Goal: Task Accomplishment & Management: Manage account settings

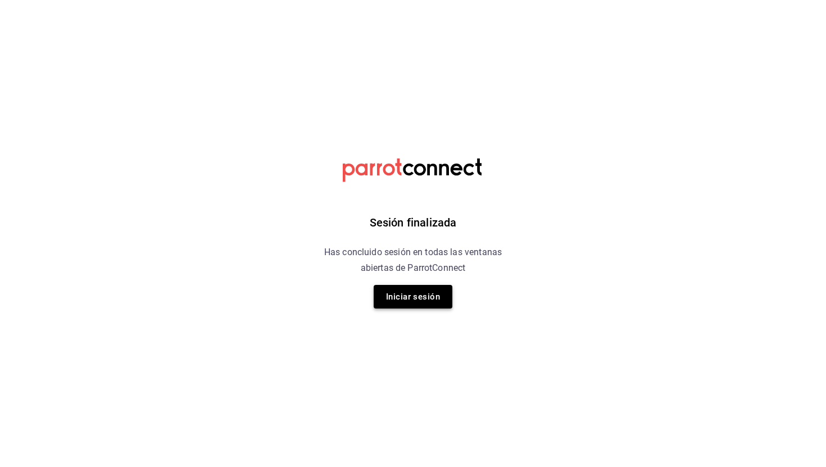
click at [431, 299] on button "Iniciar sesión" at bounding box center [413, 297] width 79 height 24
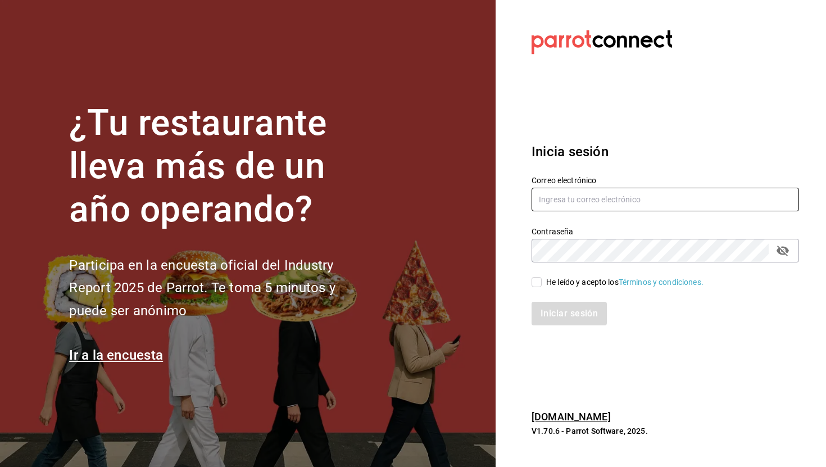
click at [564, 201] on input "text" at bounding box center [666, 200] width 268 height 24
type input "car0077@gmail.com"
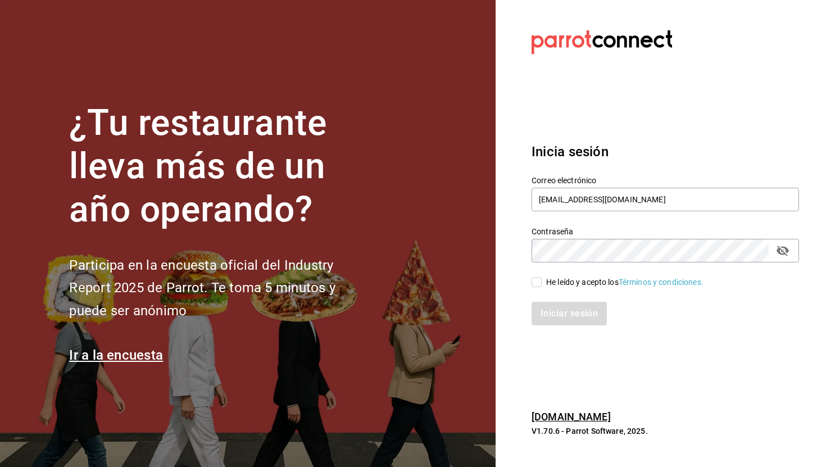
click at [567, 287] on div "He leído y acepto los Términos y condiciones." at bounding box center [624, 283] width 157 height 12
click at [542, 287] on input "He leído y acepto los Términos y condiciones." at bounding box center [537, 282] width 10 height 10
checkbox input "true"
click at [572, 309] on button "Iniciar sesión" at bounding box center [570, 314] width 76 height 24
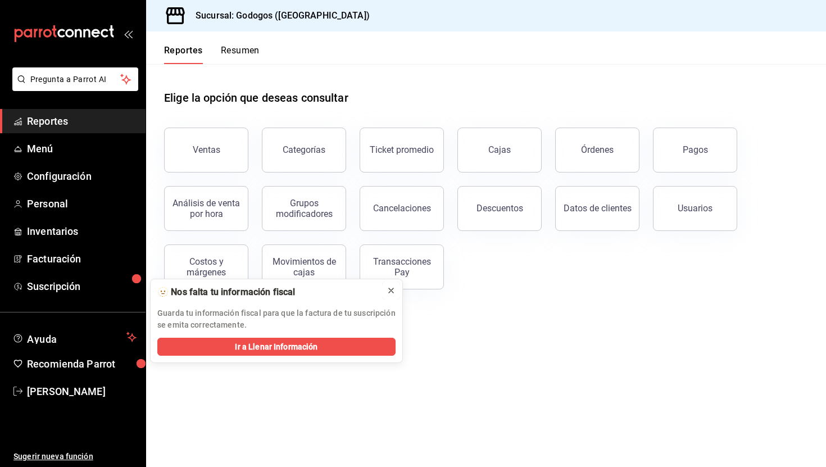
click at [392, 294] on icon at bounding box center [391, 290] width 9 height 9
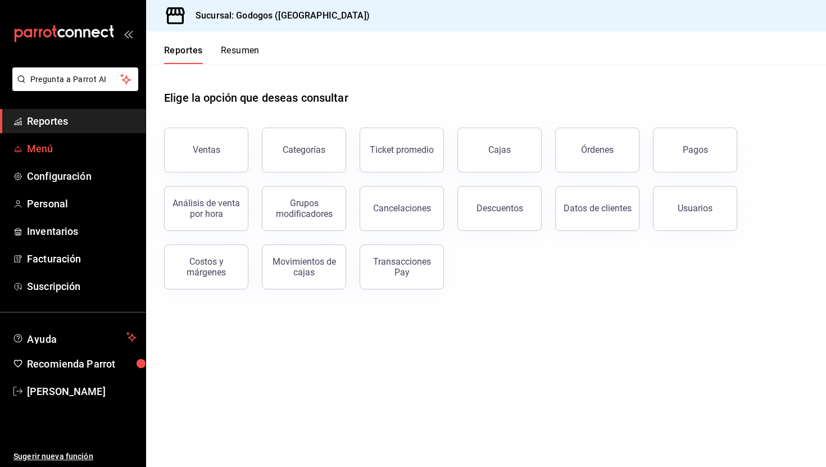
click at [110, 142] on span "Menú" at bounding box center [82, 148] width 110 height 15
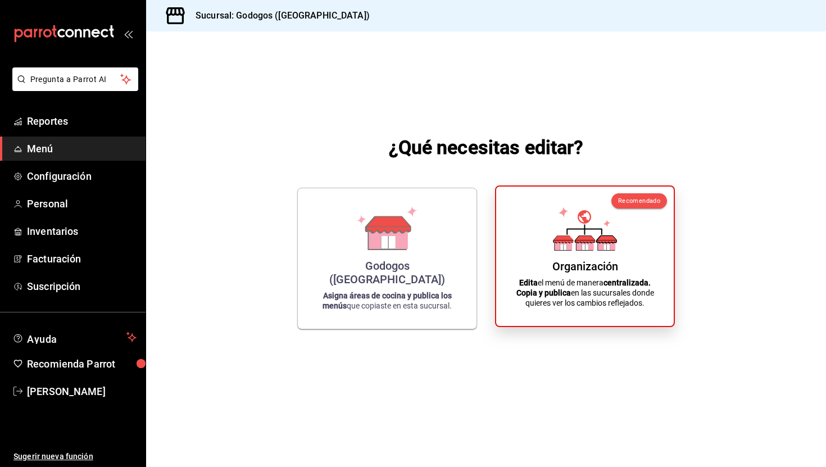
click at [549, 258] on div "Organización Edita el menú de manera centralizada. Copia y publica en las sucur…" at bounding box center [585, 256] width 151 height 121
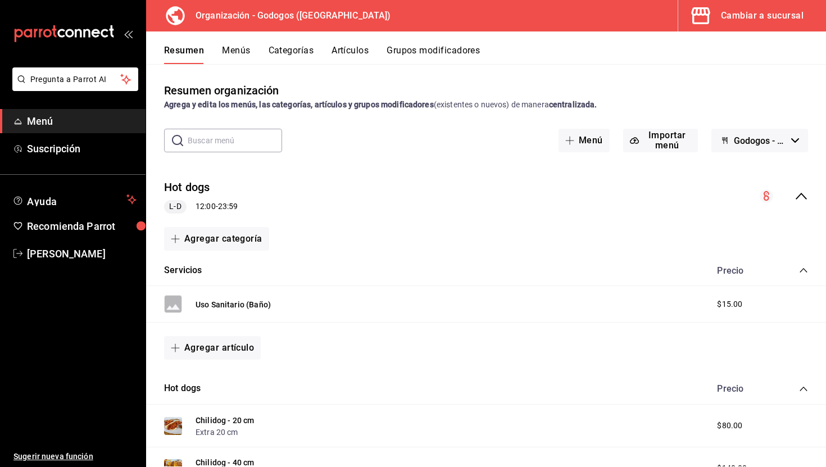
click at [352, 63] on button "Artículos" at bounding box center [350, 54] width 37 height 19
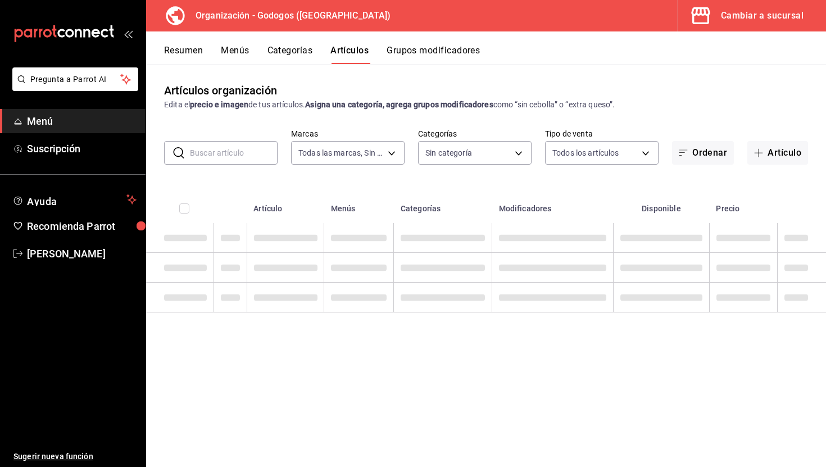
type input "2c5af448-d682-4f7b-b29c-e3cf67916c63,1734e1b4-46cc-4c33-a7f3-65e285faf7a9"
click at [409, 59] on button "Grupos modificadores" at bounding box center [433, 54] width 93 height 19
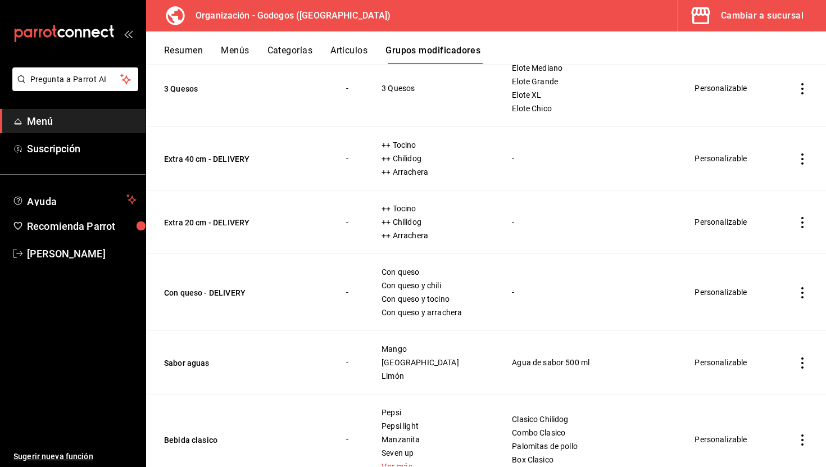
scroll to position [1332, 0]
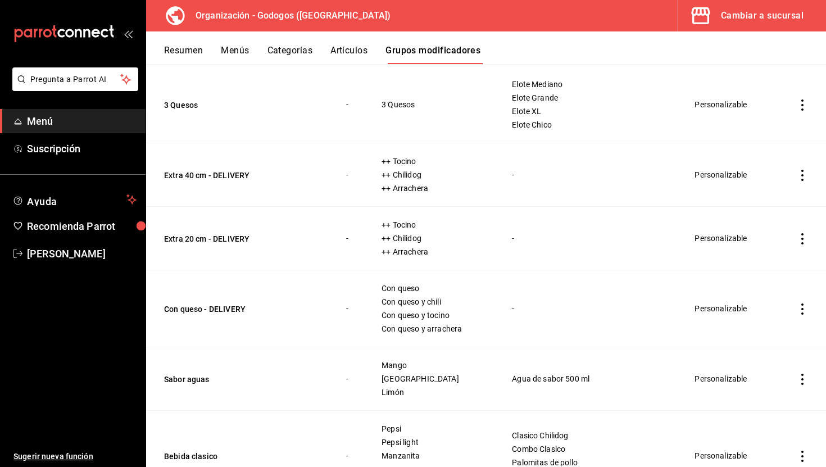
click at [756, 15] on div "Cambiar a sucursal" at bounding box center [762, 16] width 83 height 16
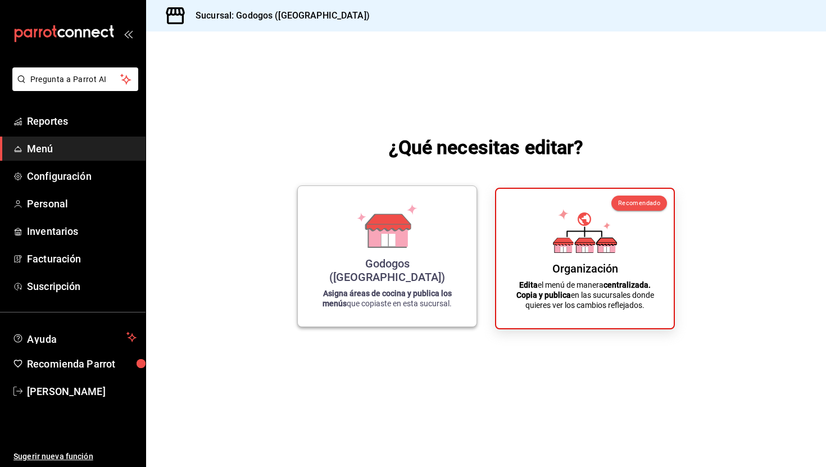
click at [442, 250] on div "Godogos ([GEOGRAPHIC_DATA]) Asigna áreas de cocina y publica los menús que copi…" at bounding box center [387, 256] width 152 height 123
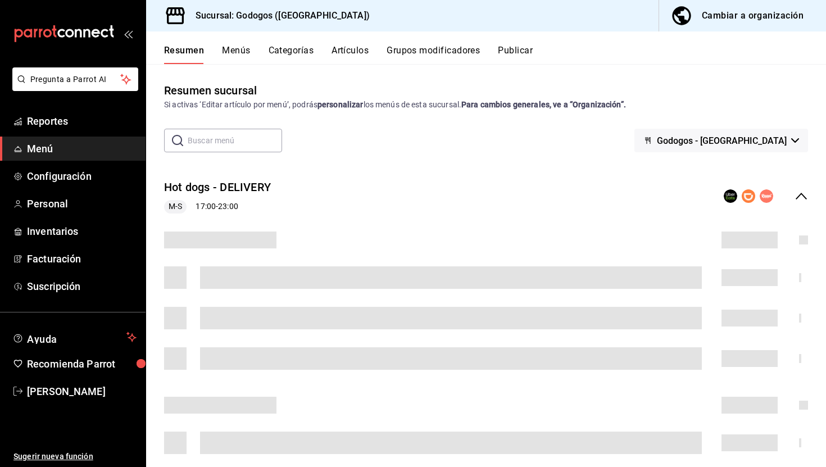
click at [436, 47] on button "Grupos modificadores" at bounding box center [433, 54] width 93 height 19
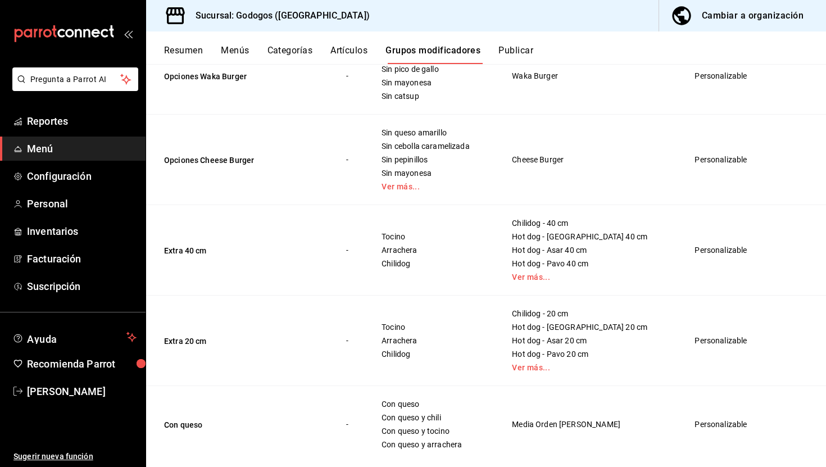
scroll to position [2779, 0]
click at [193, 250] on button "Extra 40 cm" at bounding box center [231, 250] width 135 height 11
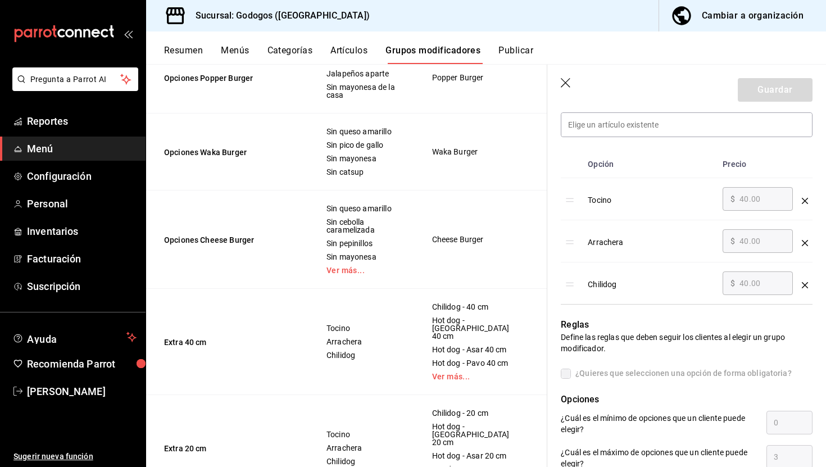
scroll to position [316, 0]
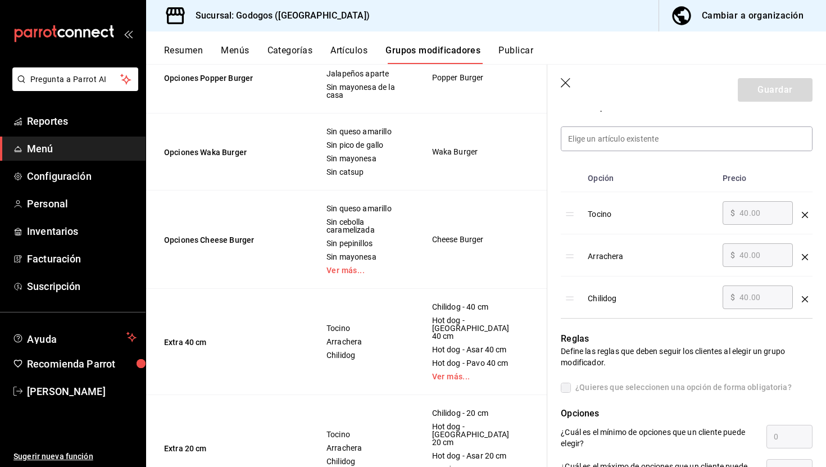
click at [603, 217] on div "Tocino" at bounding box center [651, 210] width 126 height 19
click at [576, 214] on div "optionsTable" at bounding box center [572, 211] width 13 height 20
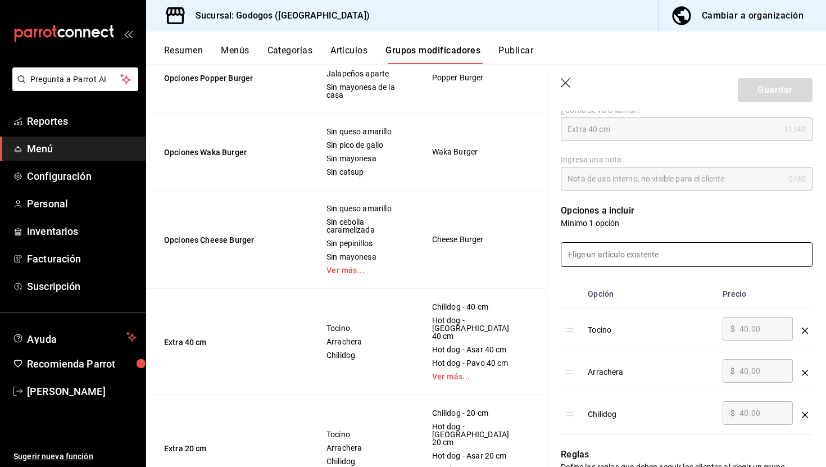
scroll to position [207, 0]
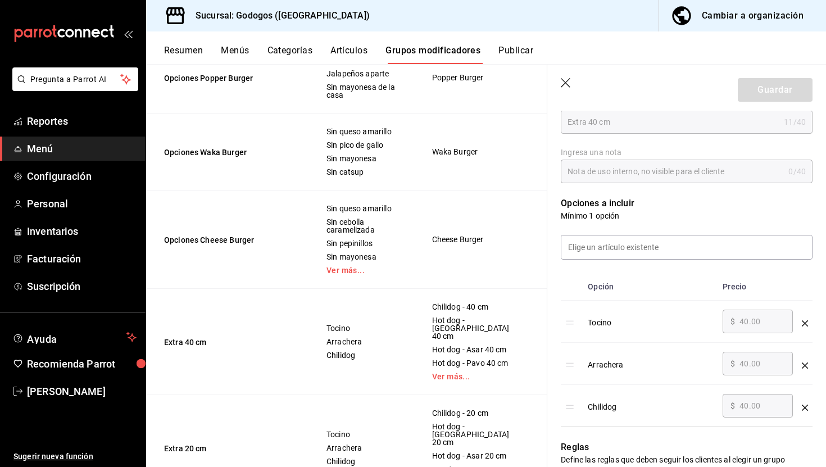
click at [599, 319] on div "Tocino" at bounding box center [651, 319] width 126 height 19
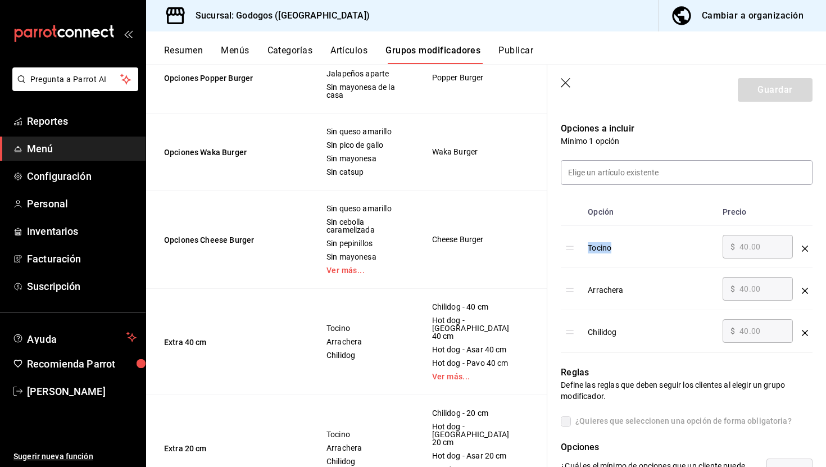
scroll to position [0, 0]
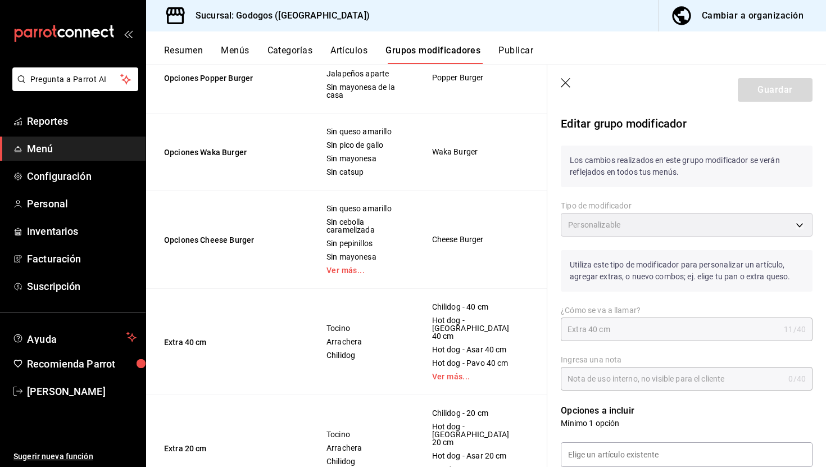
click at [563, 83] on icon "button" at bounding box center [566, 83] width 11 height 11
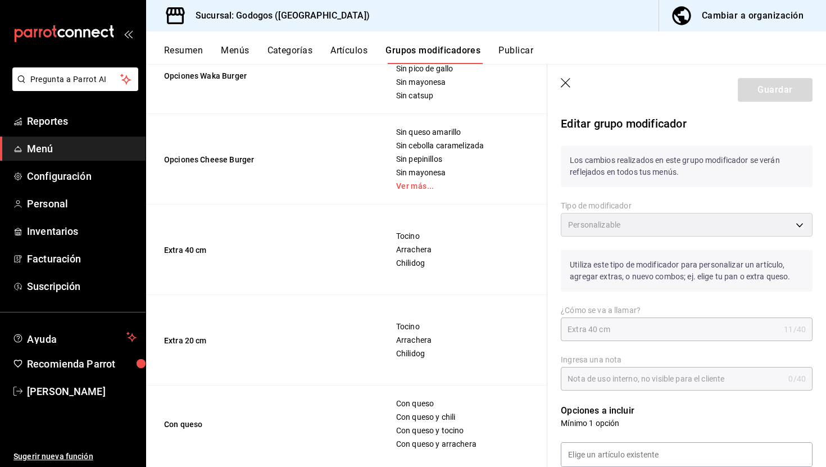
scroll to position [2801, 0]
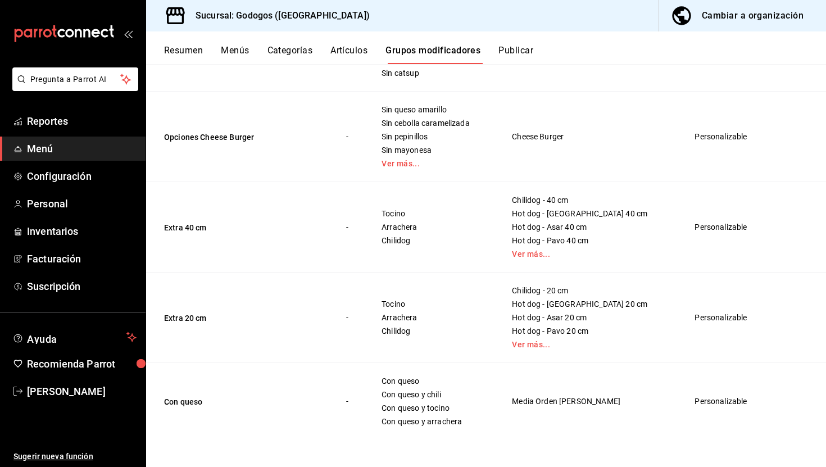
click at [704, 231] on td "Personalizable" at bounding box center [730, 227] width 98 height 91
click at [722, 24] on button "Cambiar a organización" at bounding box center [738, 15] width 158 height 31
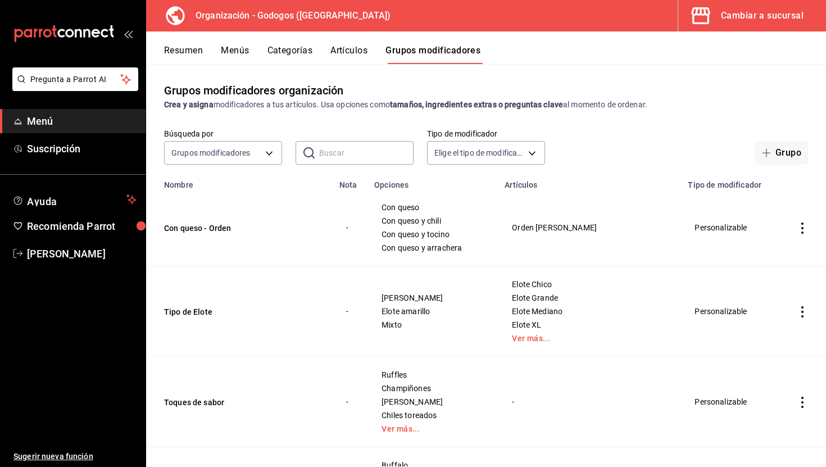
click at [803, 310] on icon "actions" at bounding box center [802, 311] width 11 height 11
click at [624, 61] on div at bounding box center [413, 233] width 826 height 467
click at [250, 53] on div "Resumen Menús Categorías Artículos Grupos modificadores" at bounding box center [495, 54] width 662 height 19
click at [241, 51] on button "Menús" at bounding box center [235, 54] width 28 height 19
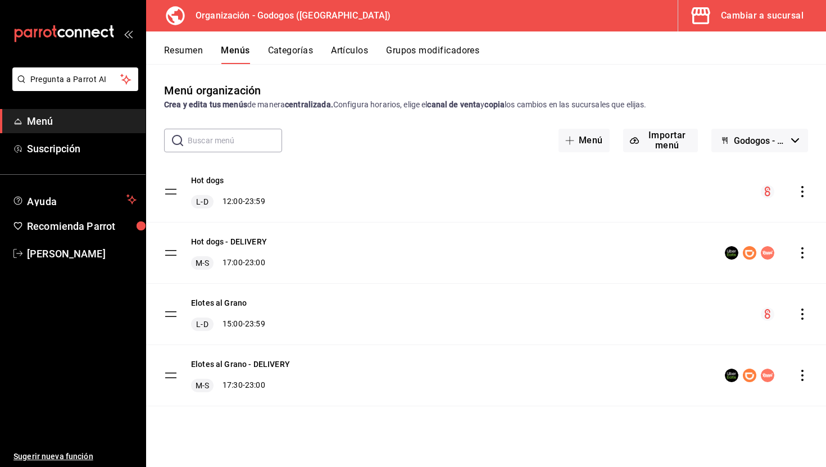
click at [169, 247] on tbody "Hot dogs L-D 12:00 - 23:59 Hot dogs - DELIVERY M-S 17:00 - 23:00 Elotes al Gran…" at bounding box center [486, 283] width 680 height 245
click at [171, 251] on tbody "Hot dogs L-D 12:00 - 23:59 Hot dogs - DELIVERY M-S 17:00 - 23:00 Elotes al Gran…" at bounding box center [486, 283] width 680 height 245
click at [254, 243] on button "Hot dogs - DELIVERY" at bounding box center [229, 241] width 76 height 11
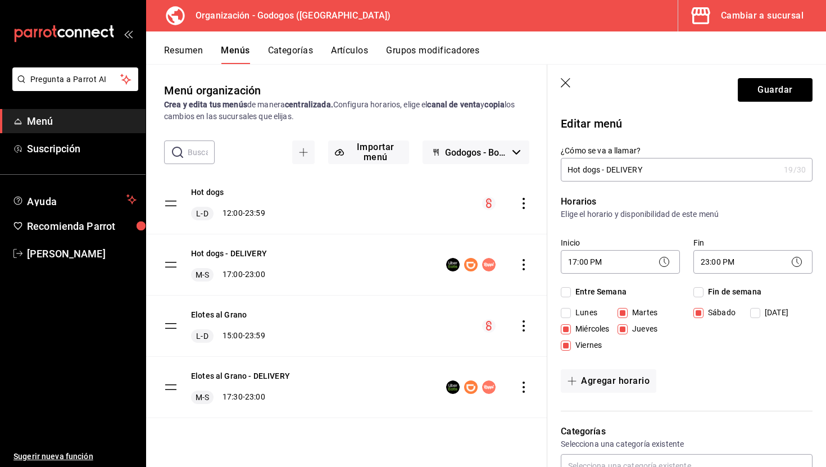
click at [568, 85] on icon "button" at bounding box center [566, 83] width 11 height 11
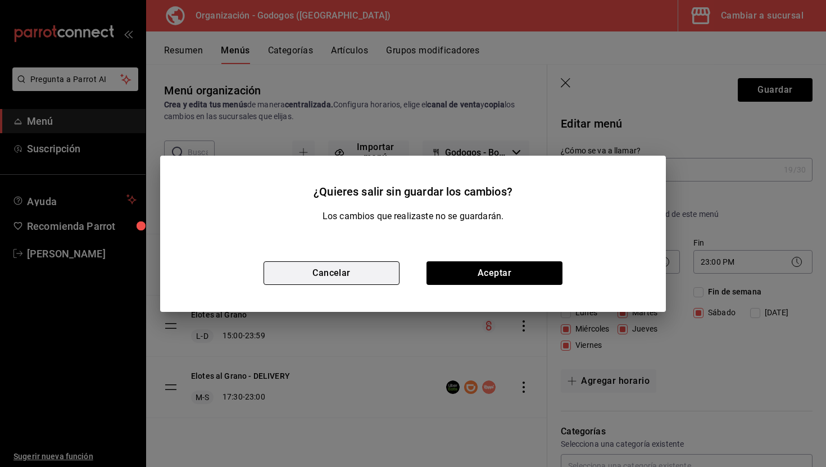
click at [371, 269] on button "Cancelar" at bounding box center [332, 273] width 136 height 24
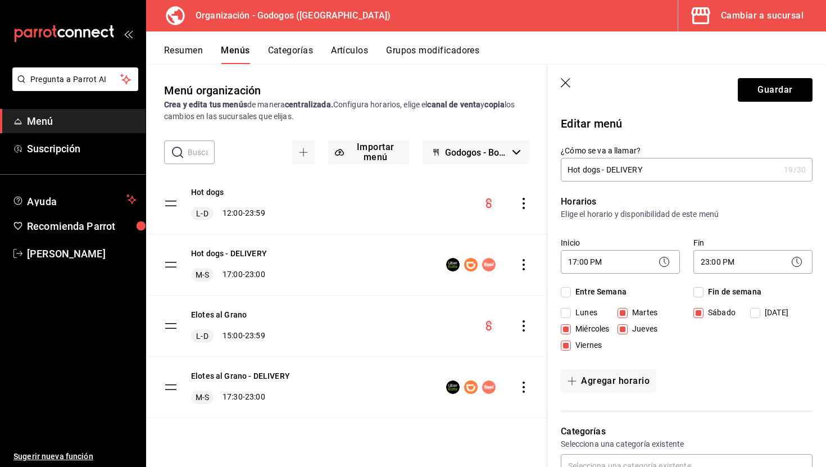
click at [564, 80] on icon "button" at bounding box center [566, 83] width 11 height 11
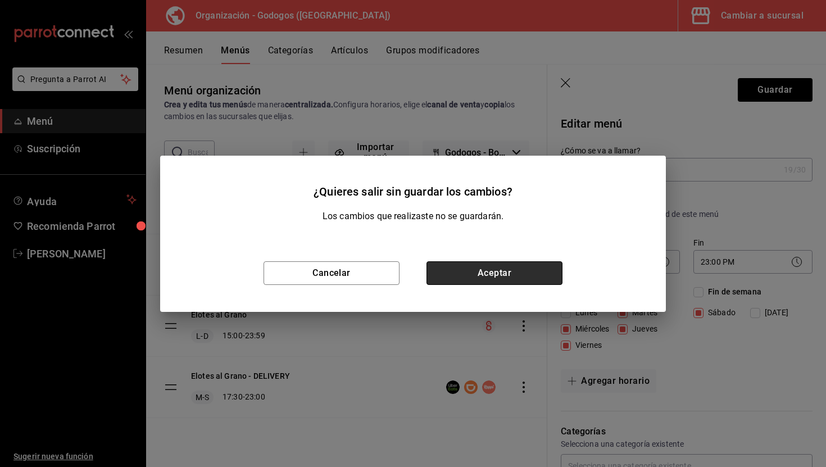
click at [478, 265] on button "Aceptar" at bounding box center [495, 273] width 136 height 24
checkbox input "false"
type input "1758254271317"
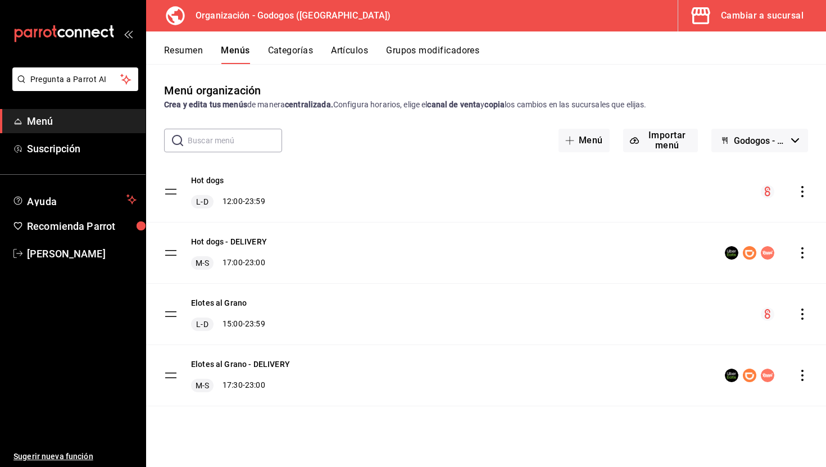
click at [800, 252] on icon "actions" at bounding box center [802, 252] width 11 height 11
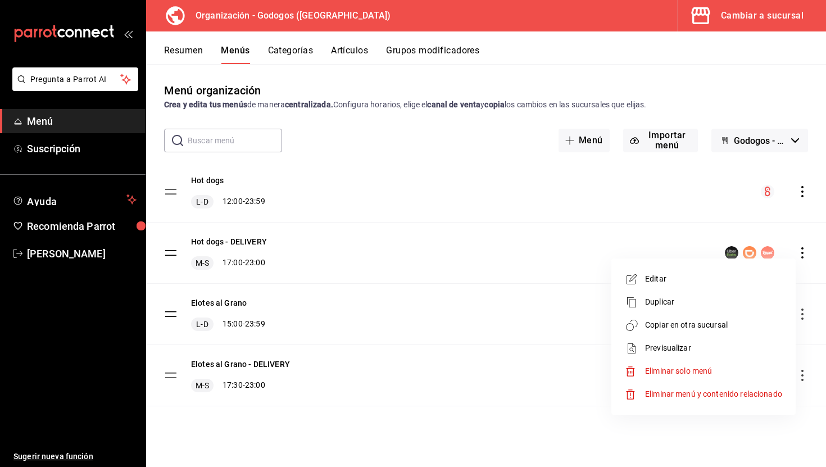
click at [530, 76] on div at bounding box center [413, 233] width 826 height 467
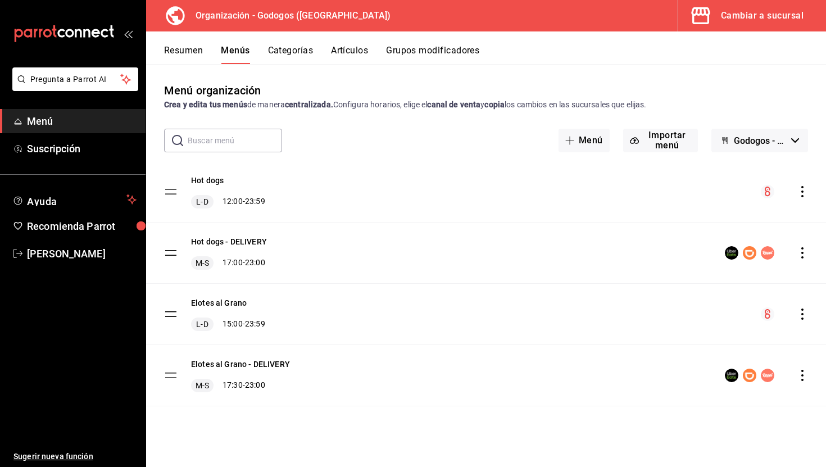
click at [442, 58] on button "Grupos modificadores" at bounding box center [432, 54] width 93 height 19
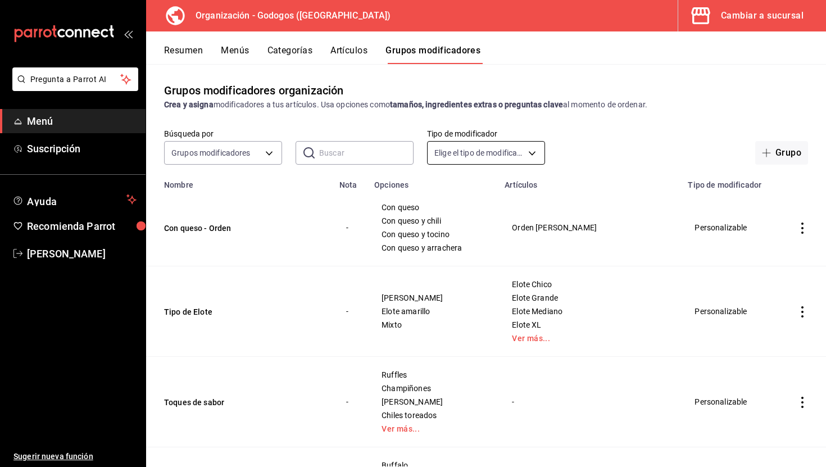
click at [527, 157] on body "Pregunta a Parrot AI Menú Suscripción Ayuda Recomienda Parrot [PERSON_NAME] Sug…" at bounding box center [413, 233] width 826 height 467
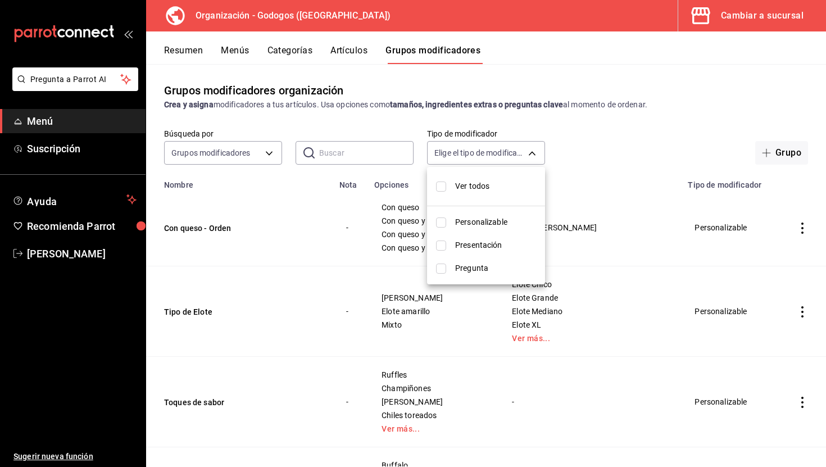
click at [503, 224] on span "Personalizable" at bounding box center [495, 222] width 81 height 12
type input "CUSTOMIZABLE"
checkbox input "true"
click at [616, 112] on div at bounding box center [413, 233] width 826 height 467
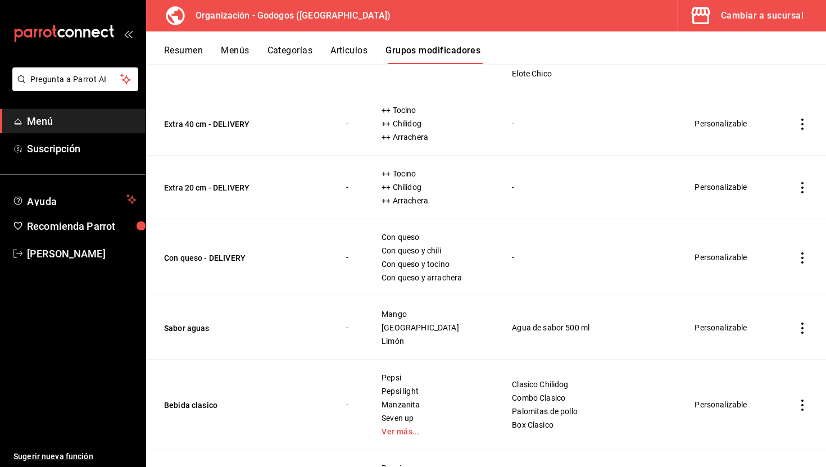
scroll to position [1392, 0]
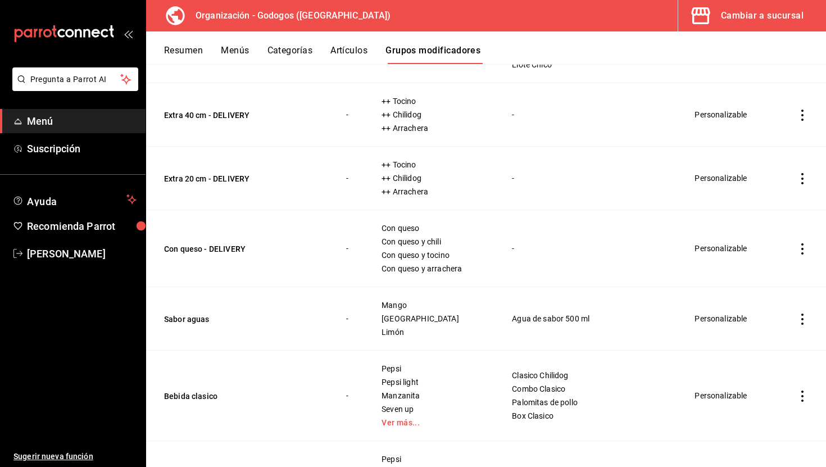
click at [716, 114] on td "Personalizable" at bounding box center [730, 115] width 98 height 64
click at [801, 117] on icon "actions" at bounding box center [802, 115] width 11 height 11
click at [773, 162] on span "Duplicar" at bounding box center [769, 165] width 29 height 12
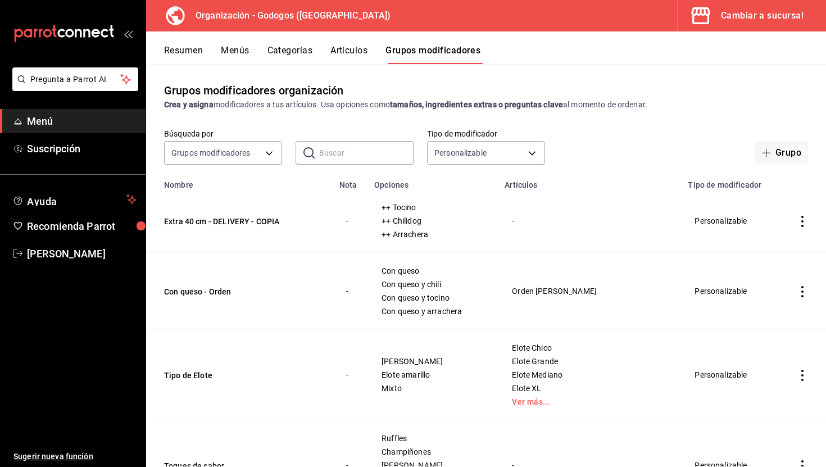
click at [801, 227] on td "simple table" at bounding box center [802, 221] width 47 height 64
click at [802, 224] on icon "actions" at bounding box center [802, 221] width 11 height 11
click at [773, 295] on span "Eliminar" at bounding box center [769, 293] width 29 height 9
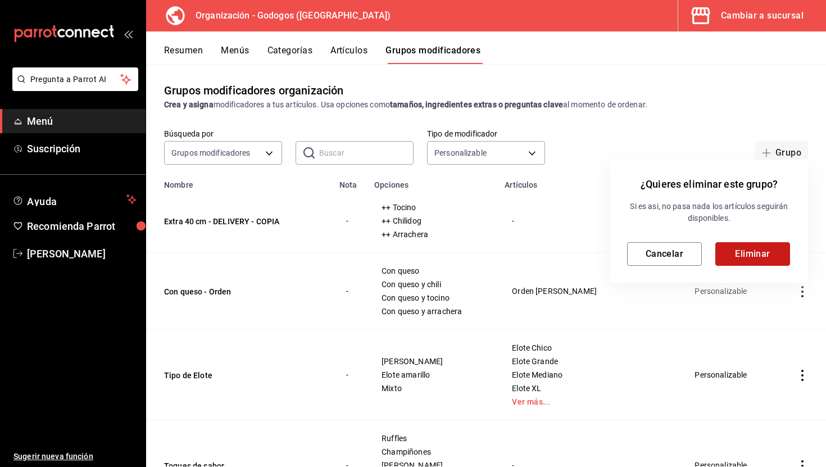
click at [766, 255] on button "Eliminar" at bounding box center [753, 254] width 75 height 24
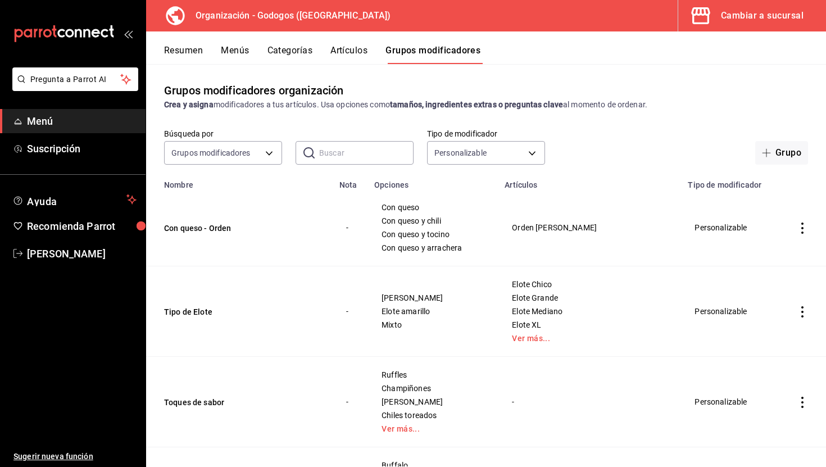
click at [250, 51] on div "Resumen Menús Categorías Artículos Grupos modificadores" at bounding box center [495, 54] width 662 height 19
click at [240, 49] on button "Menús" at bounding box center [235, 54] width 28 height 19
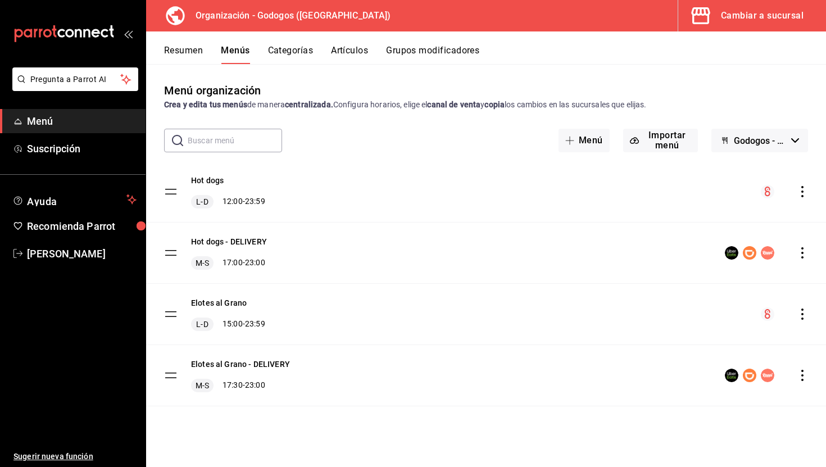
click at [805, 257] on icon "actions" at bounding box center [802, 252] width 11 height 11
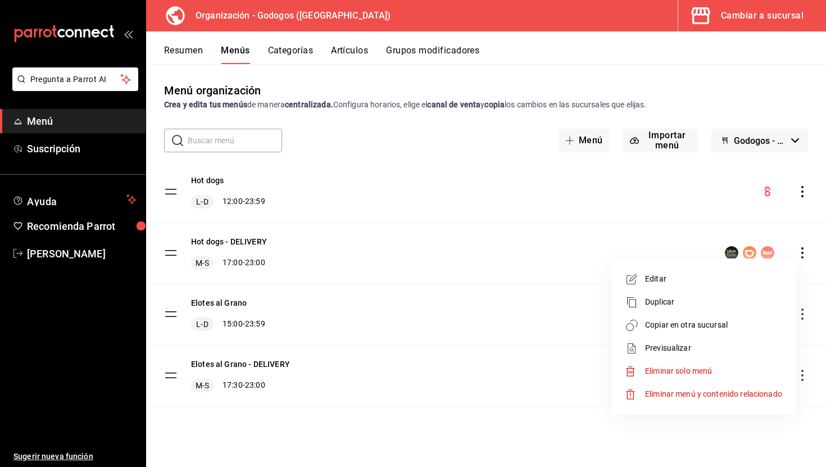
click at [712, 329] on span "Copiar en otra sucursal" at bounding box center [713, 325] width 137 height 12
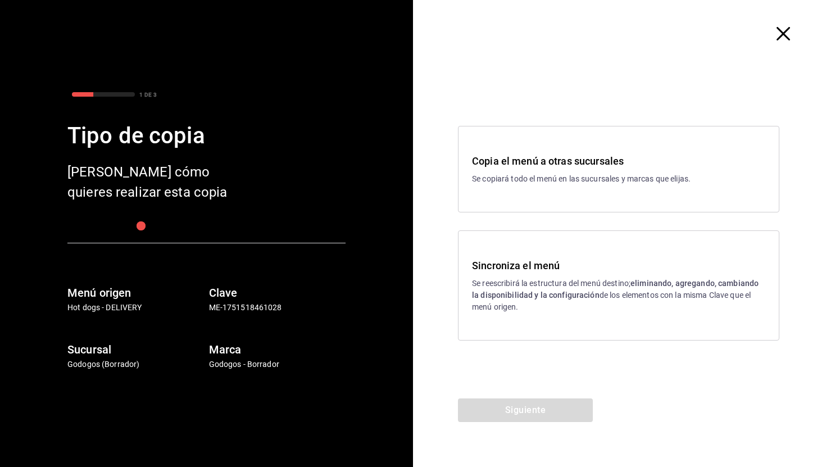
click at [591, 302] on p "Se reescribirá la estructura del menú destino; eliminando, agregando, cambiando…" at bounding box center [618, 295] width 293 height 35
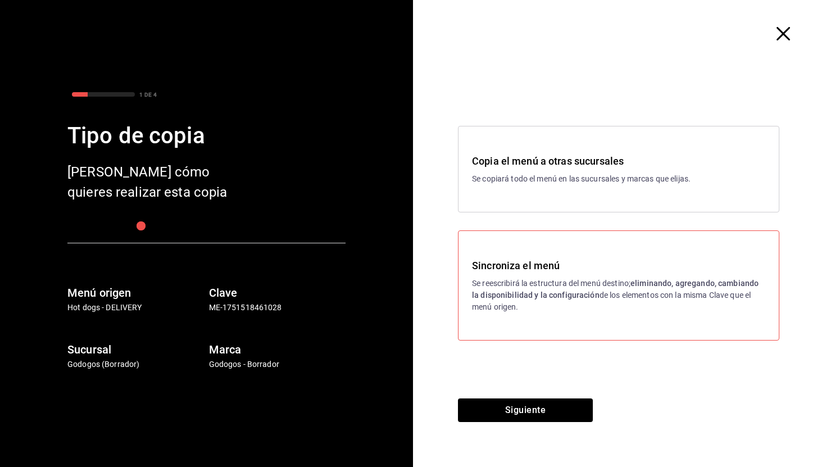
click at [537, 423] on div "Siguiente" at bounding box center [525, 433] width 225 height 69
click at [538, 414] on button "Siguiente" at bounding box center [525, 411] width 135 height 24
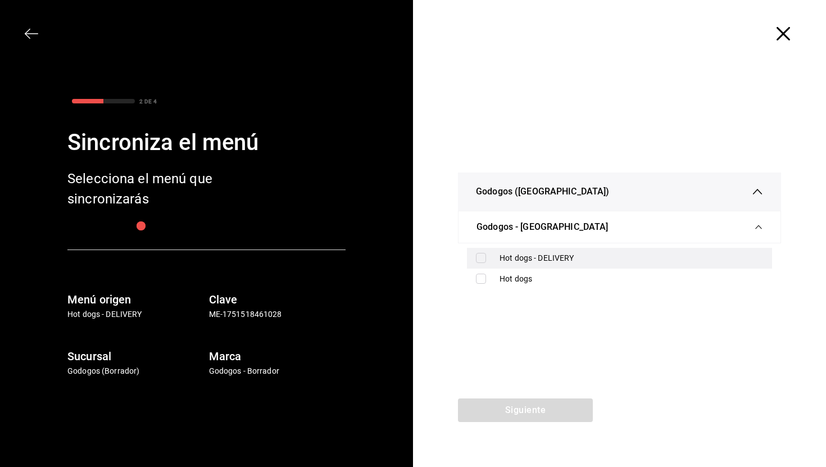
click at [484, 266] on div "Hot dogs - DELIVERY" at bounding box center [619, 258] width 305 height 21
checkbox input "true"
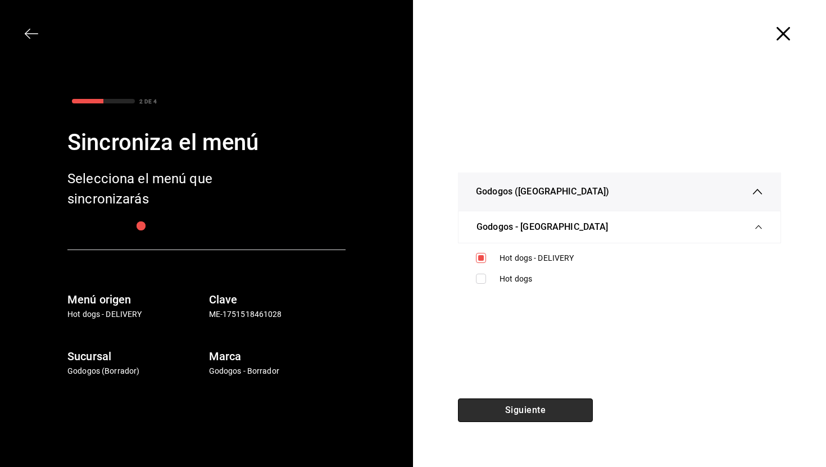
click at [523, 409] on button "Siguiente" at bounding box center [525, 411] width 135 height 24
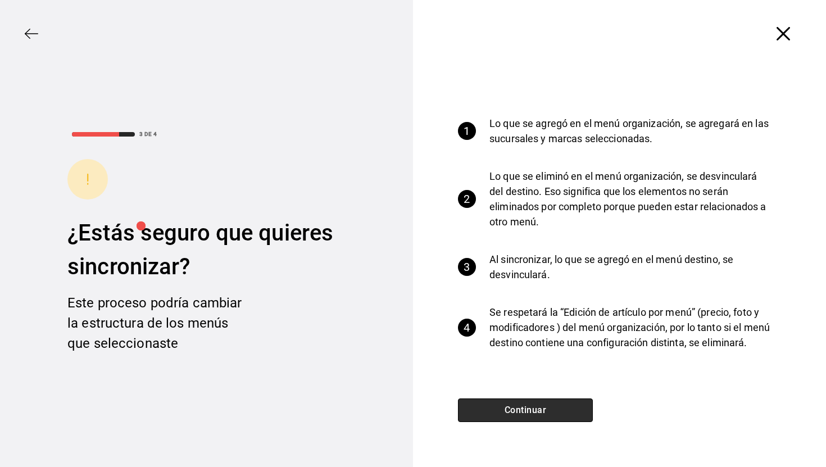
click at [523, 409] on button "Continuar" at bounding box center [525, 411] width 135 height 24
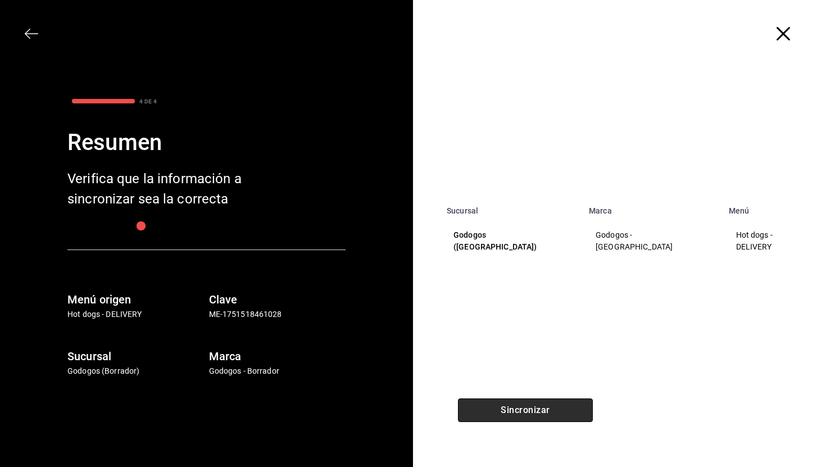
click at [562, 414] on button "Sincronizar" at bounding box center [525, 411] width 135 height 24
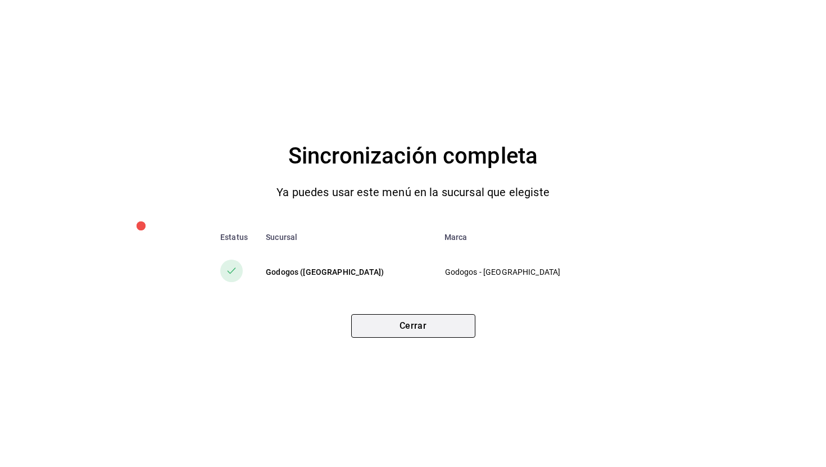
click at [447, 332] on button "Cerrar" at bounding box center [413, 326] width 124 height 24
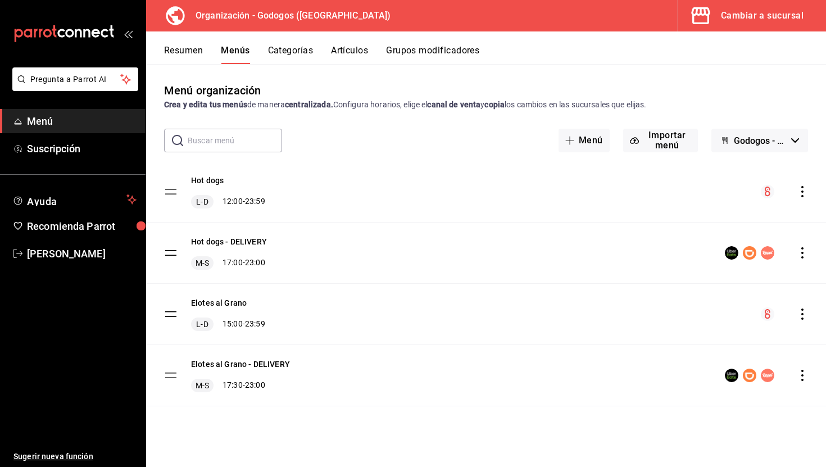
click at [738, 31] on button "Cambiar a sucursal" at bounding box center [748, 15] width 139 height 31
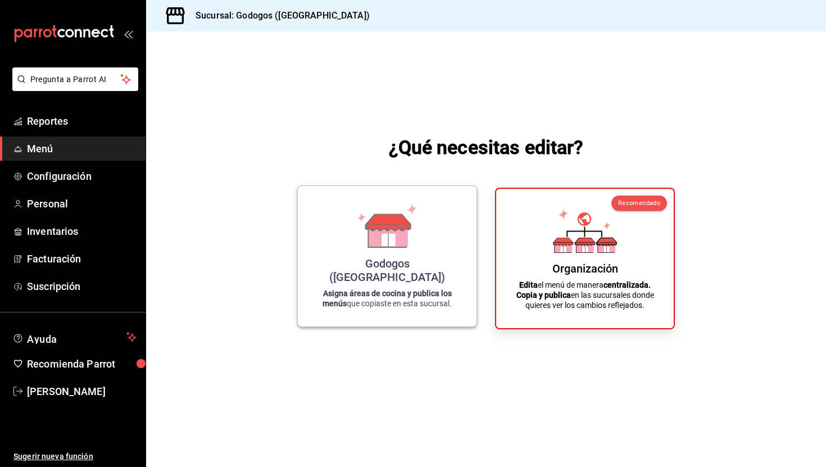
click at [419, 240] on icon at bounding box center [387, 226] width 64 height 44
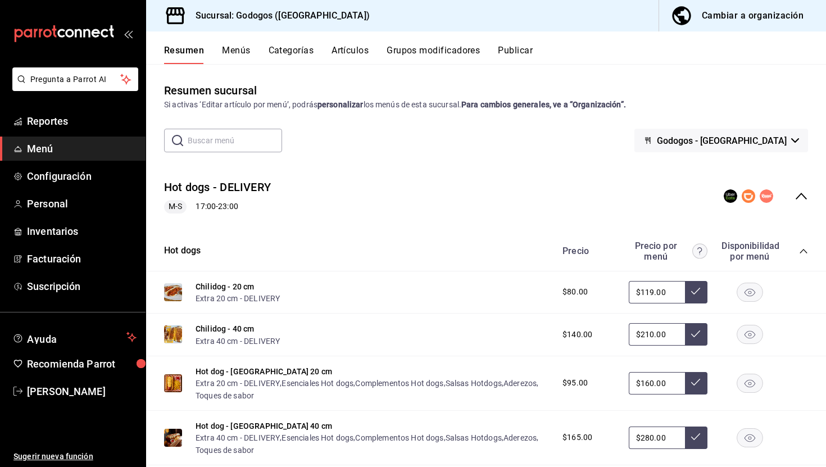
click at [440, 46] on button "Grupos modificadores" at bounding box center [433, 54] width 93 height 19
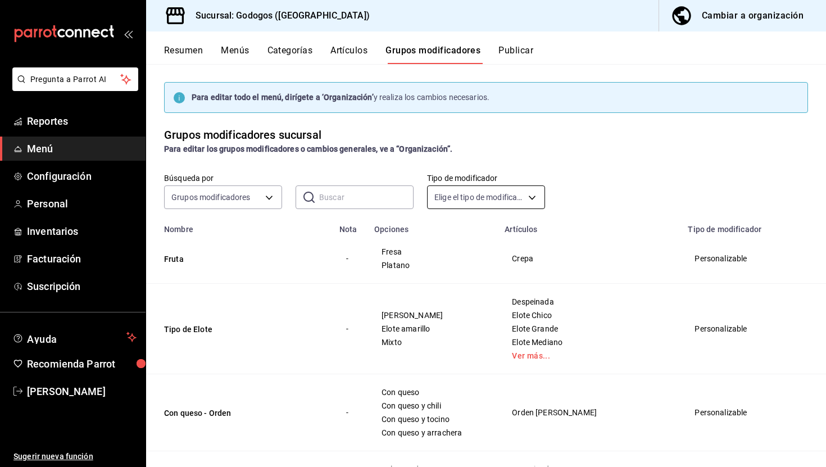
click at [515, 200] on body "Pregunta a Parrot AI Reportes Menú Configuración Personal Inventarios Facturaci…" at bounding box center [413, 233] width 826 height 467
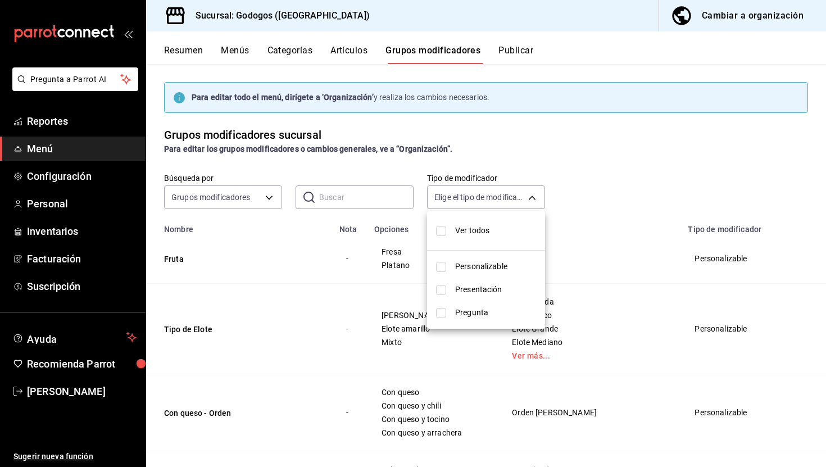
click at [487, 266] on span "Personalizable" at bounding box center [495, 267] width 81 height 12
type input "CUSTOMIZABLE"
checkbox input "true"
click at [370, 376] on div at bounding box center [413, 233] width 826 height 467
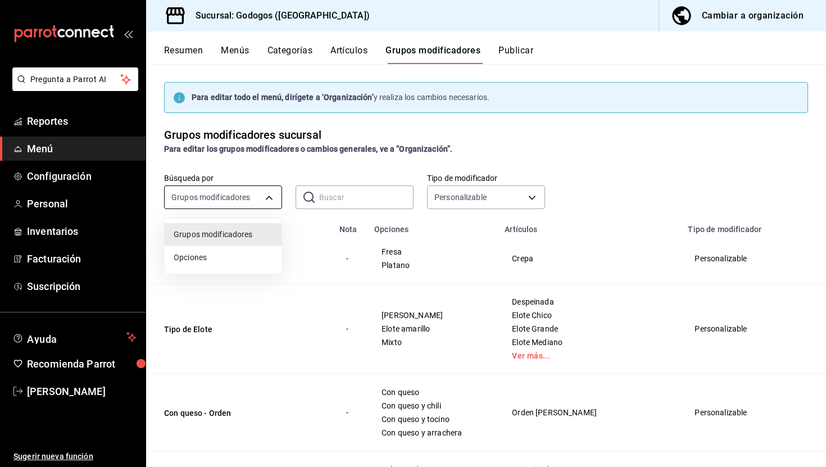
click at [237, 196] on body "Pregunta a Parrot AI Reportes Menú Configuración Personal Inventarios Facturaci…" at bounding box center [413, 233] width 826 height 467
click at [243, 237] on span "Grupos modificadores" at bounding box center [223, 235] width 99 height 12
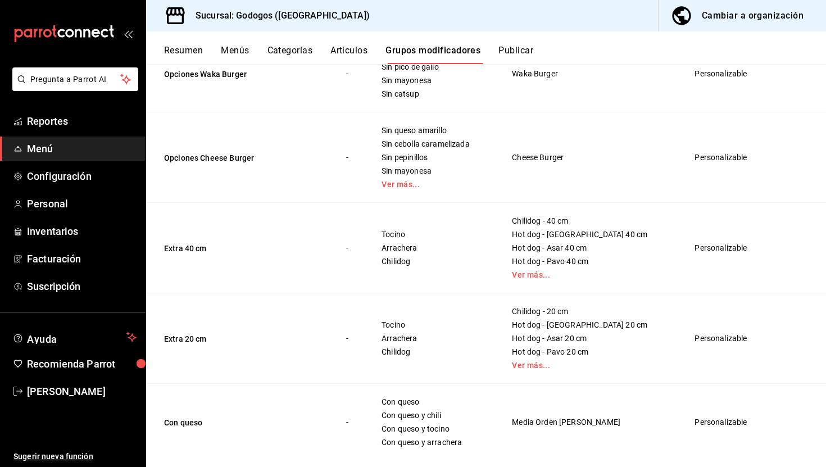
scroll to position [2781, 0]
click at [417, 260] on span "Chilidog" at bounding box center [433, 261] width 102 height 8
click at [190, 248] on button "Extra 40 cm" at bounding box center [231, 247] width 135 height 11
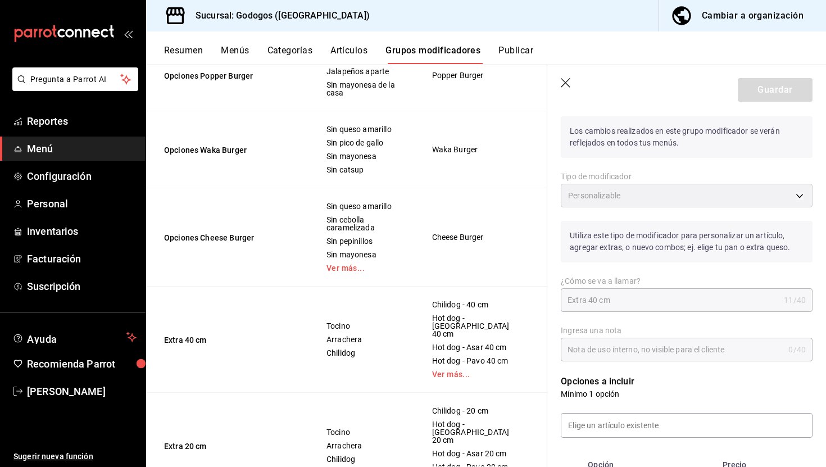
scroll to position [30, 0]
click at [667, 137] on p "Los cambios realizados en este grupo modificador se verán reflejados en todos t…" at bounding box center [687, 137] width 252 height 42
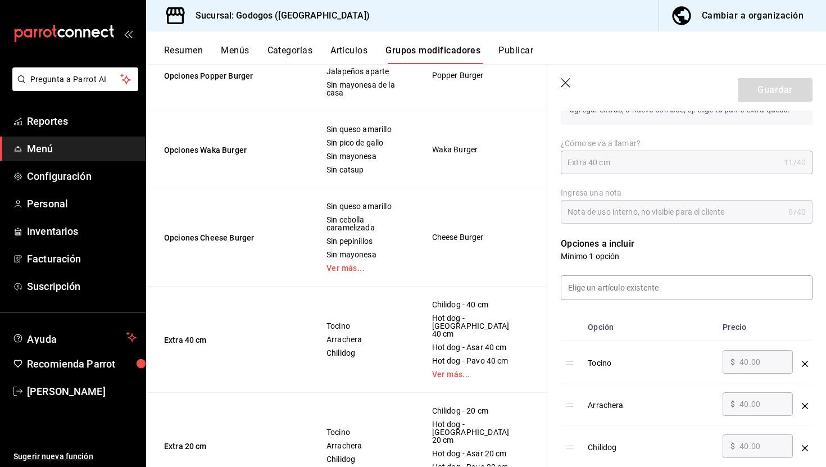
scroll to position [173, 0]
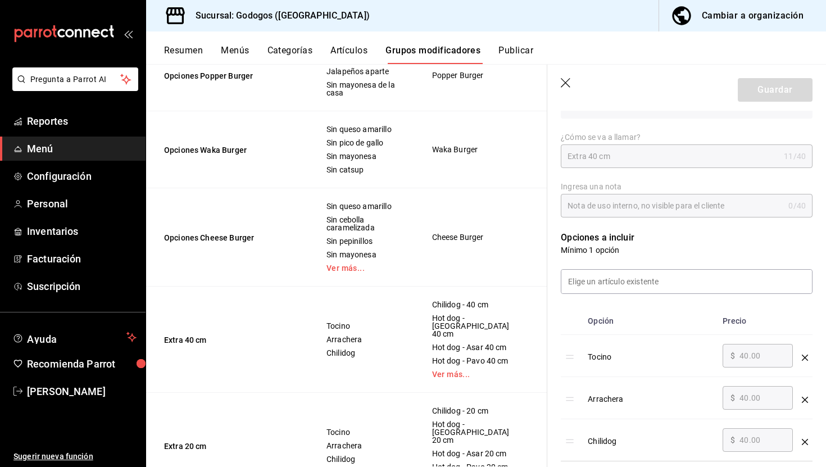
click at [606, 358] on div "Tocino" at bounding box center [651, 353] width 126 height 19
click at [574, 356] on icon "optionsTable" at bounding box center [570, 357] width 9 height 9
click at [597, 350] on div "Tocino" at bounding box center [651, 353] width 126 height 19
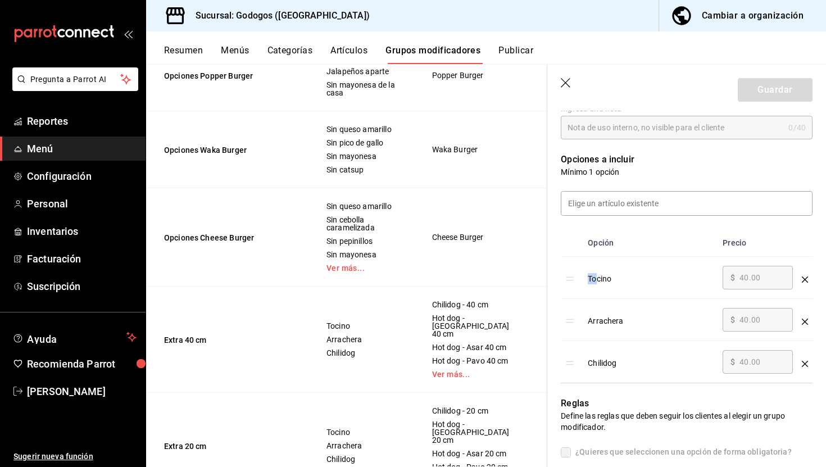
scroll to position [279, 0]
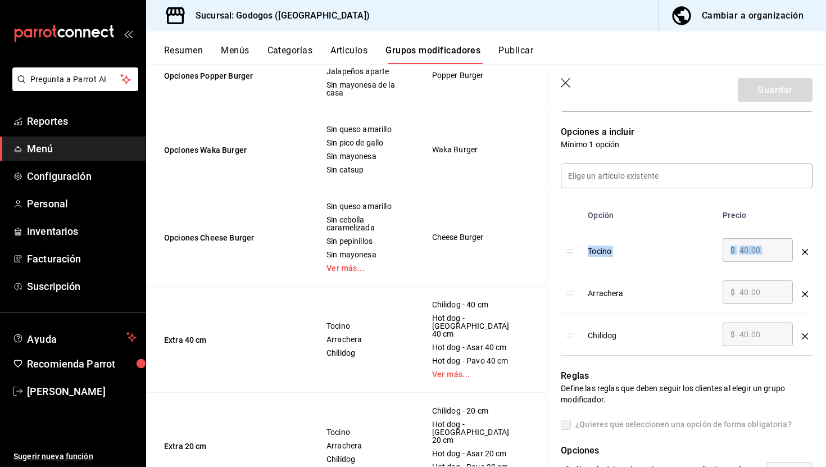
drag, startPoint x: 576, startPoint y: 254, endPoint x: 580, endPoint y: 286, distance: 31.7
click at [580, 286] on tbody "Tocino ​ $ 40.00 ​ Arrachera ​ $ 40.00 ​ Chilidog ​ $ 40.00 ​" at bounding box center [687, 292] width 252 height 127
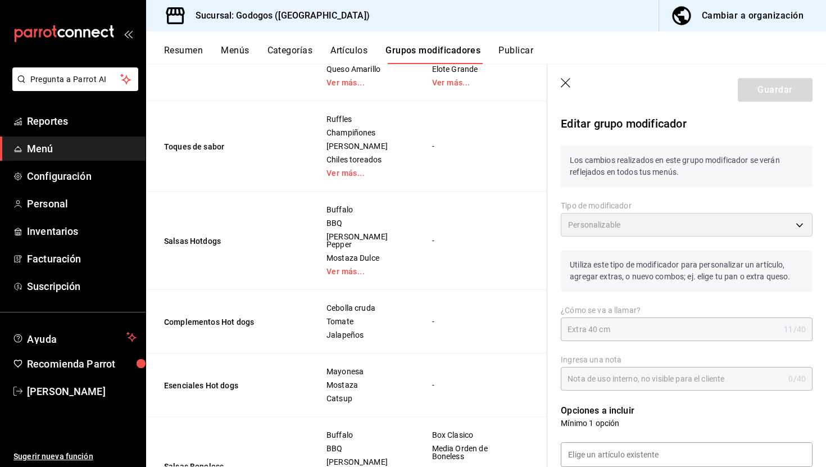
scroll to position [0, 0]
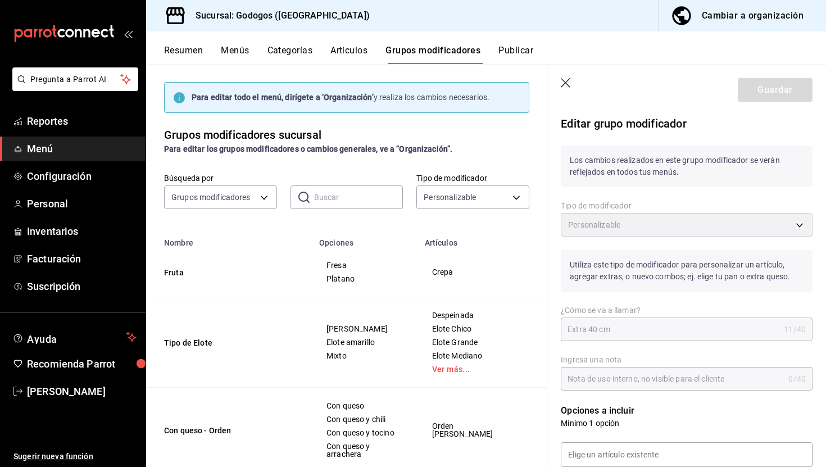
drag, startPoint x: 224, startPoint y: 150, endPoint x: 320, endPoint y: 150, distance: 96.7
click at [320, 150] on strong "Para editar los grupos modificadores o cambios generales, ve a “Organización”." at bounding box center [308, 148] width 288 height 9
click at [568, 87] on icon "button" at bounding box center [566, 83] width 11 height 11
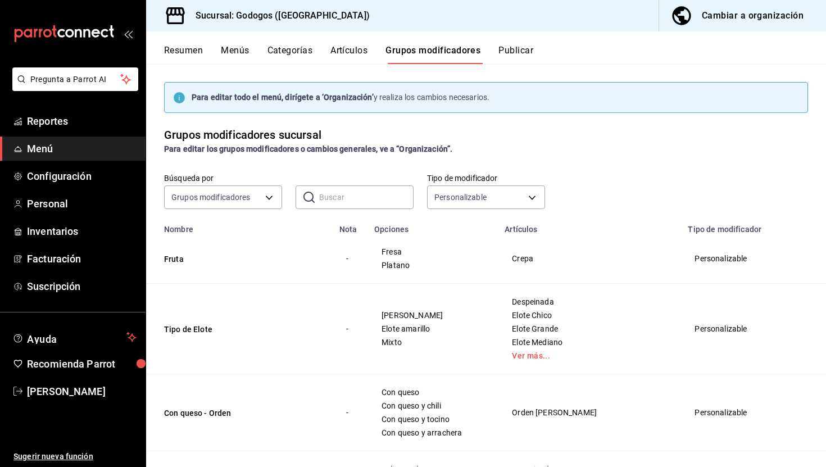
click at [755, 6] on button "Cambiar a organización" at bounding box center [738, 15] width 158 height 31
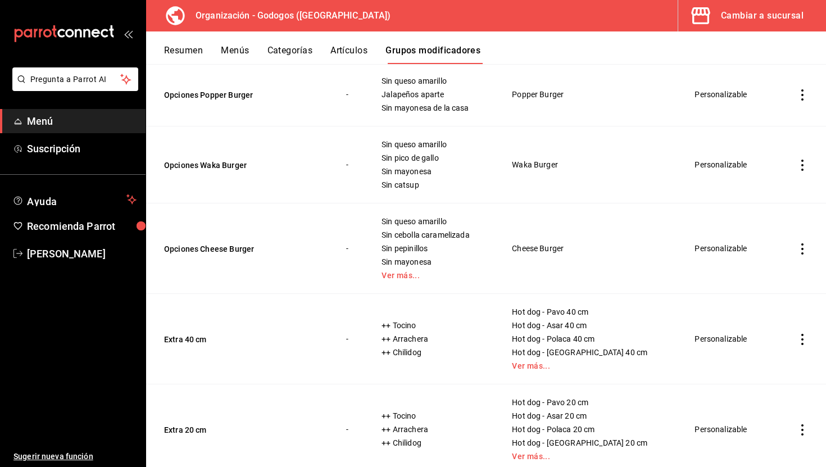
scroll to position [2328, 0]
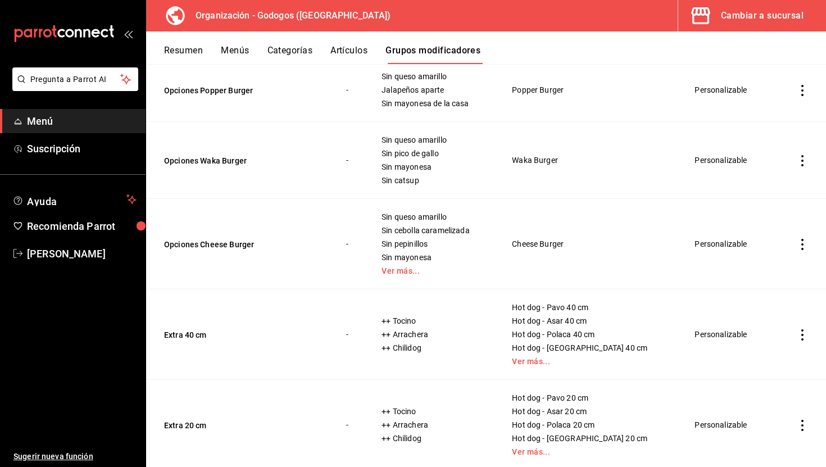
click at [804, 339] on icon "actions" at bounding box center [802, 334] width 11 height 11
click at [179, 332] on div at bounding box center [413, 233] width 826 height 467
click at [181, 335] on button "Extra 40 cm" at bounding box center [231, 334] width 135 height 11
